Goal: Information Seeking & Learning: Learn about a topic

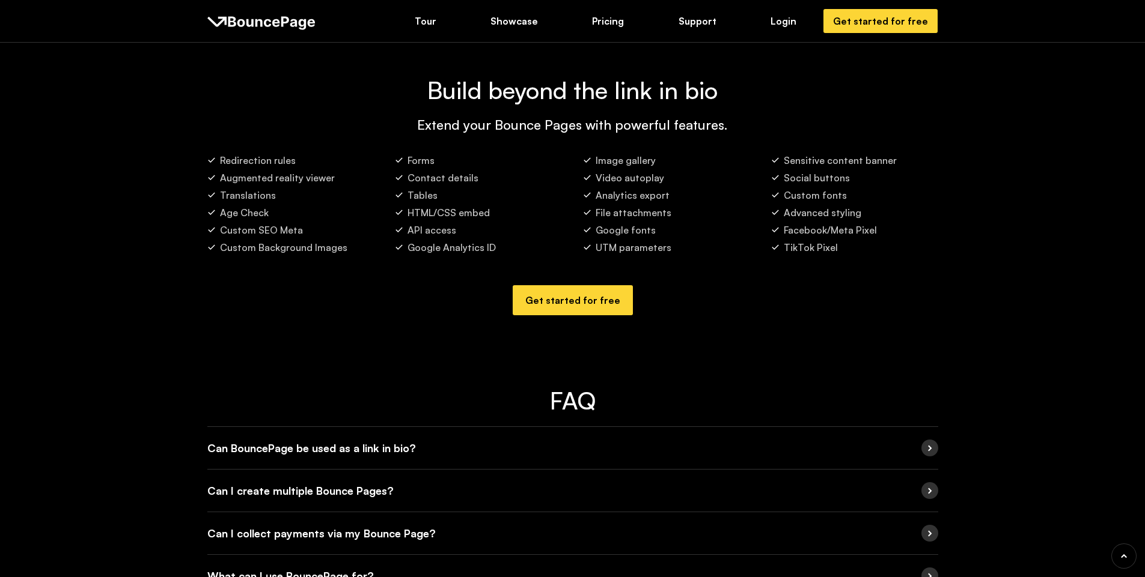
scroll to position [2223, 0]
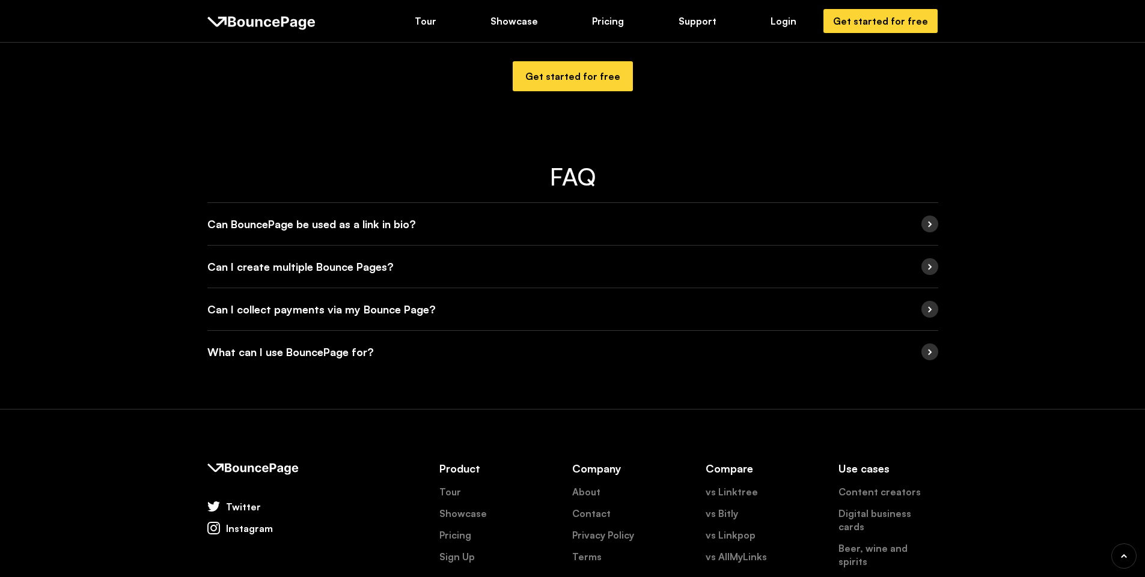
click at [376, 226] on h5 "Can BouncePage be used as a link in bio?" at bounding box center [311, 224] width 208 height 17
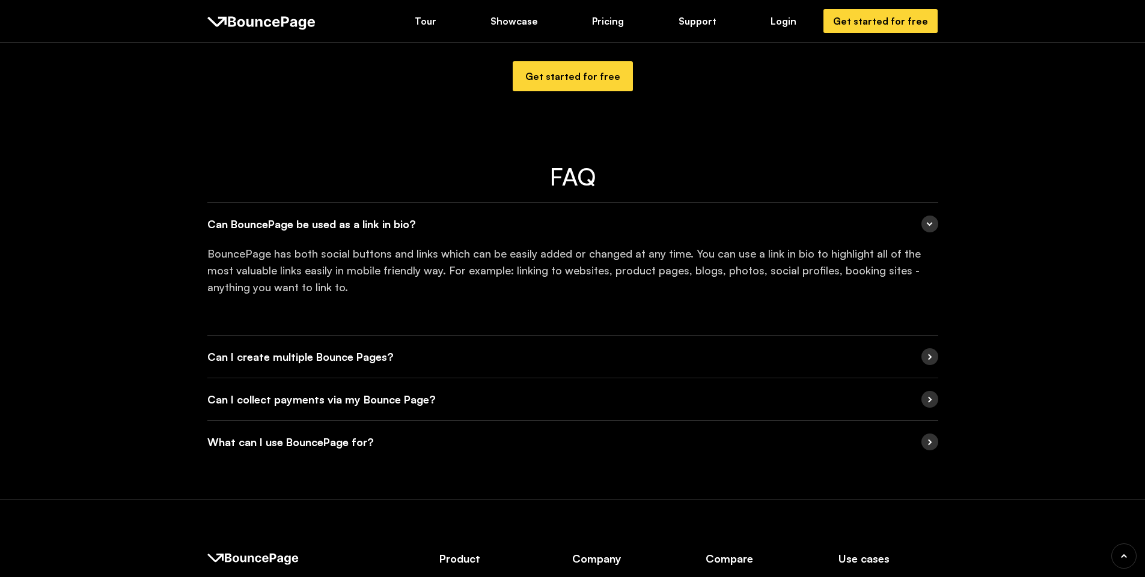
click at [346, 361] on h5 "Can I create multiple Bounce Pages?" at bounding box center [300, 356] width 186 height 17
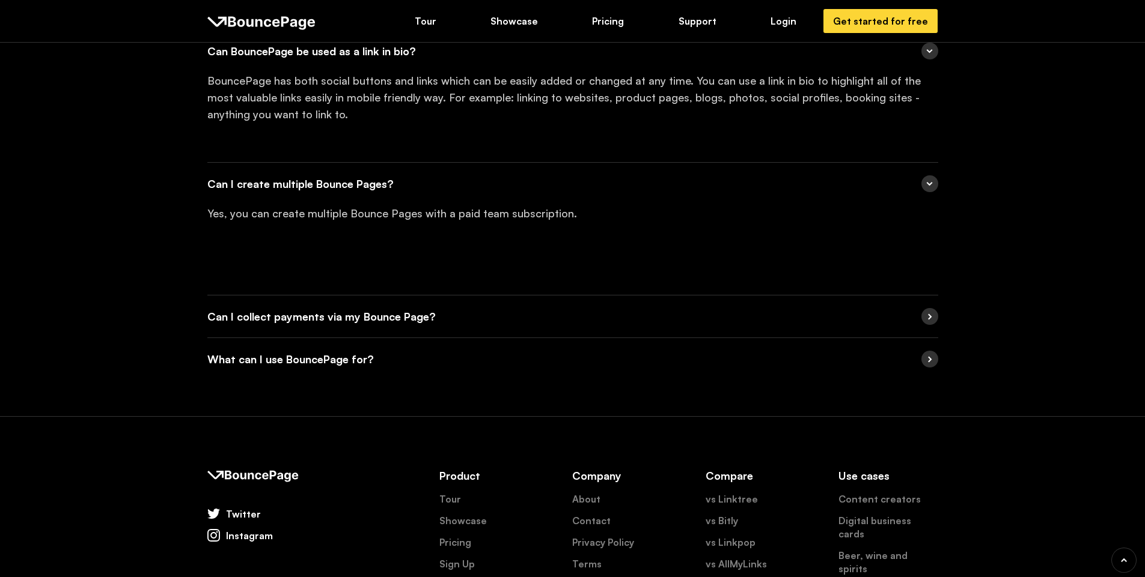
scroll to position [2403, 0]
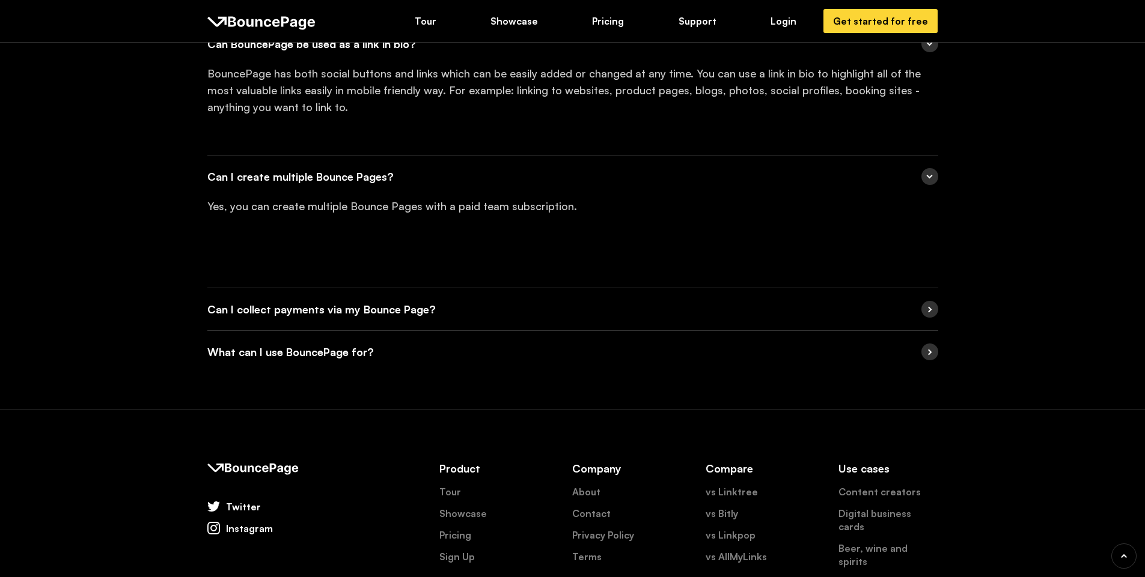
click at [383, 311] on h5 "Can I collect payments via my Bounce Page?" at bounding box center [321, 309] width 228 height 17
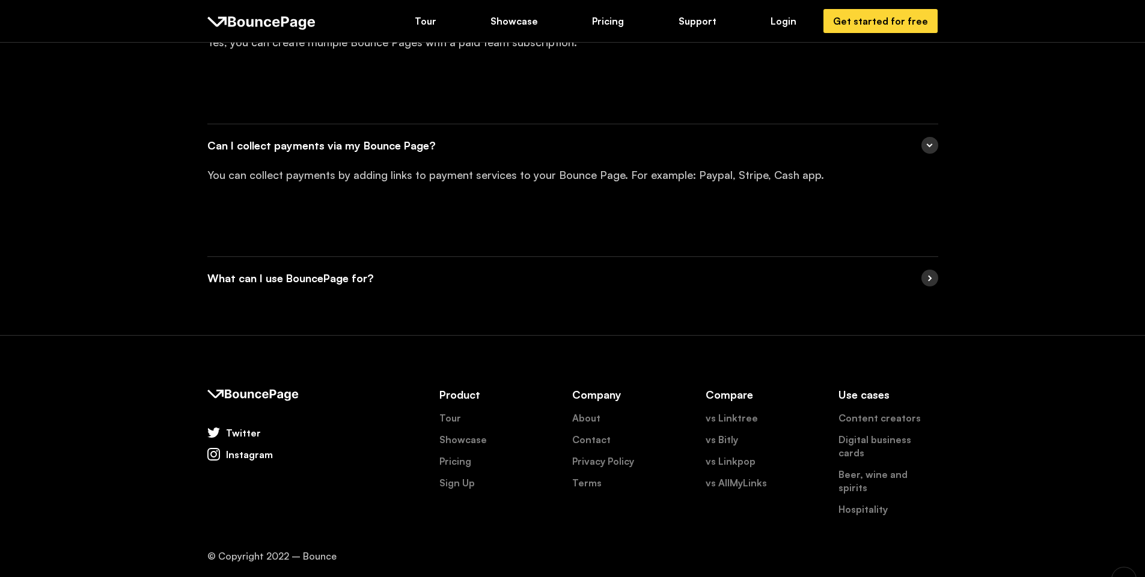
scroll to position [2569, 0]
click at [341, 276] on strong "What can I use BouncePage for?" at bounding box center [290, 276] width 166 height 13
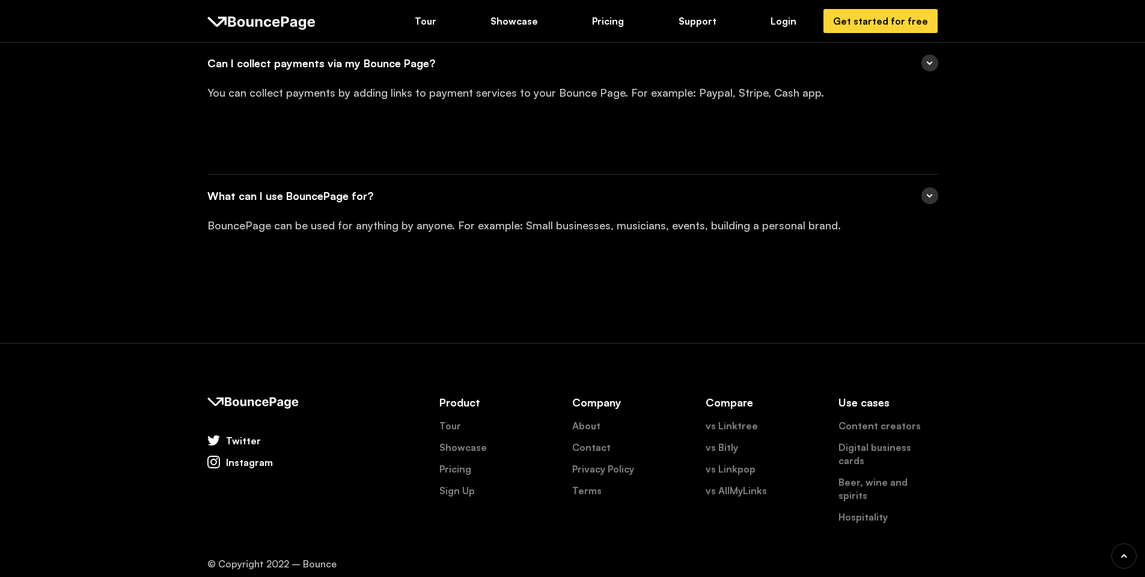
scroll to position [2659, 0]
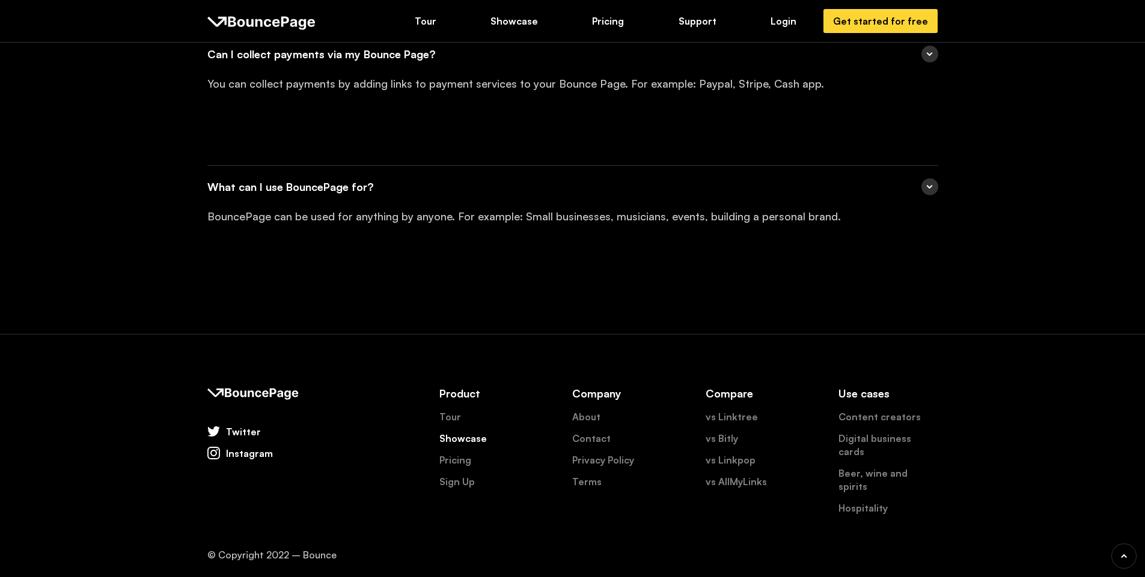
click at [452, 439] on link "Showcase" at bounding box center [462, 438] width 47 height 13
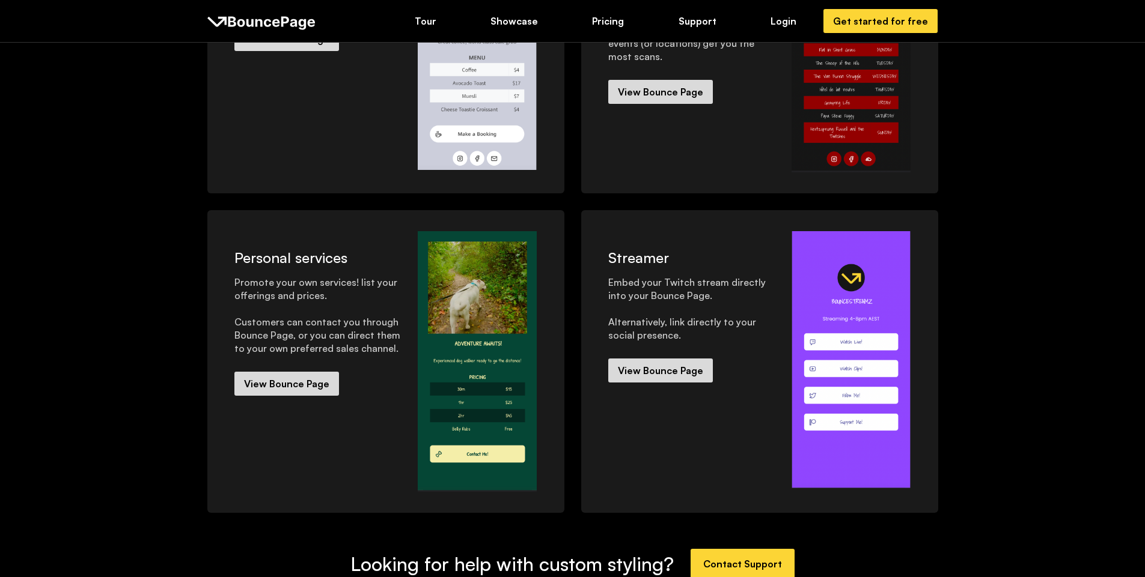
scroll to position [147, 0]
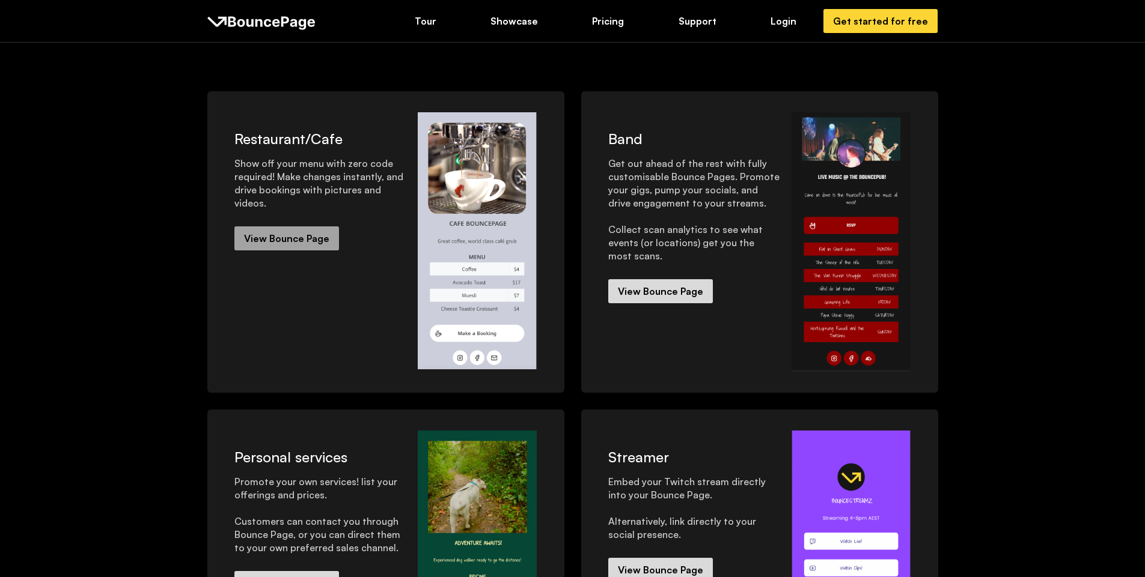
click at [317, 230] on link "View Bounce Page" at bounding box center [286, 239] width 105 height 24
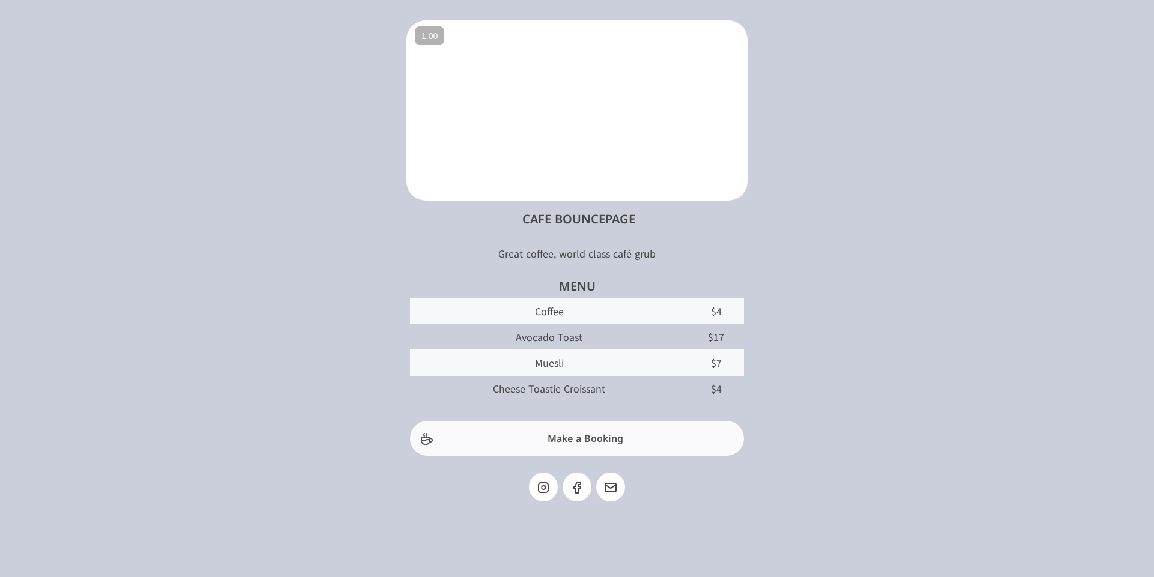
click at [601, 435] on span "Make a Booking" at bounding box center [579, 438] width 320 height 14
